Goal: Find specific page/section: Find specific page/section

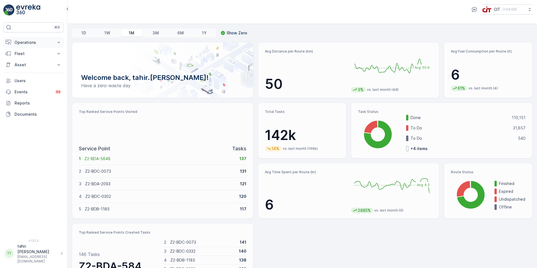
click at [24, 39] on button "Operations" at bounding box center [33, 42] width 60 height 11
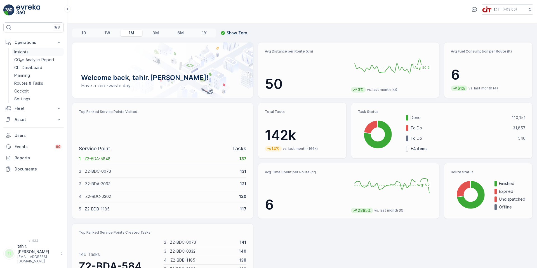
click at [25, 48] on link "Insights" at bounding box center [38, 52] width 52 height 8
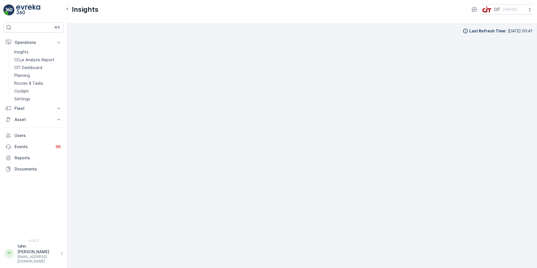
scroll to position [6, 0]
click at [215, 20] on div "Insights CIT ( +03:00 )" at bounding box center [302, 12] width 470 height 24
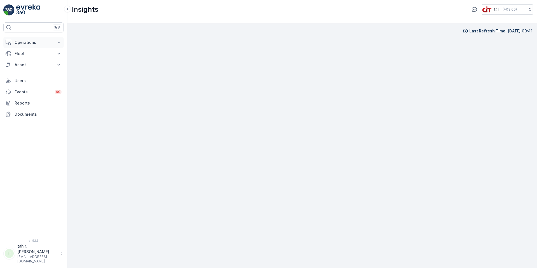
click at [25, 41] on p "Operations" at bounding box center [34, 43] width 38 height 6
